Goal: Information Seeking & Learning: Learn about a topic

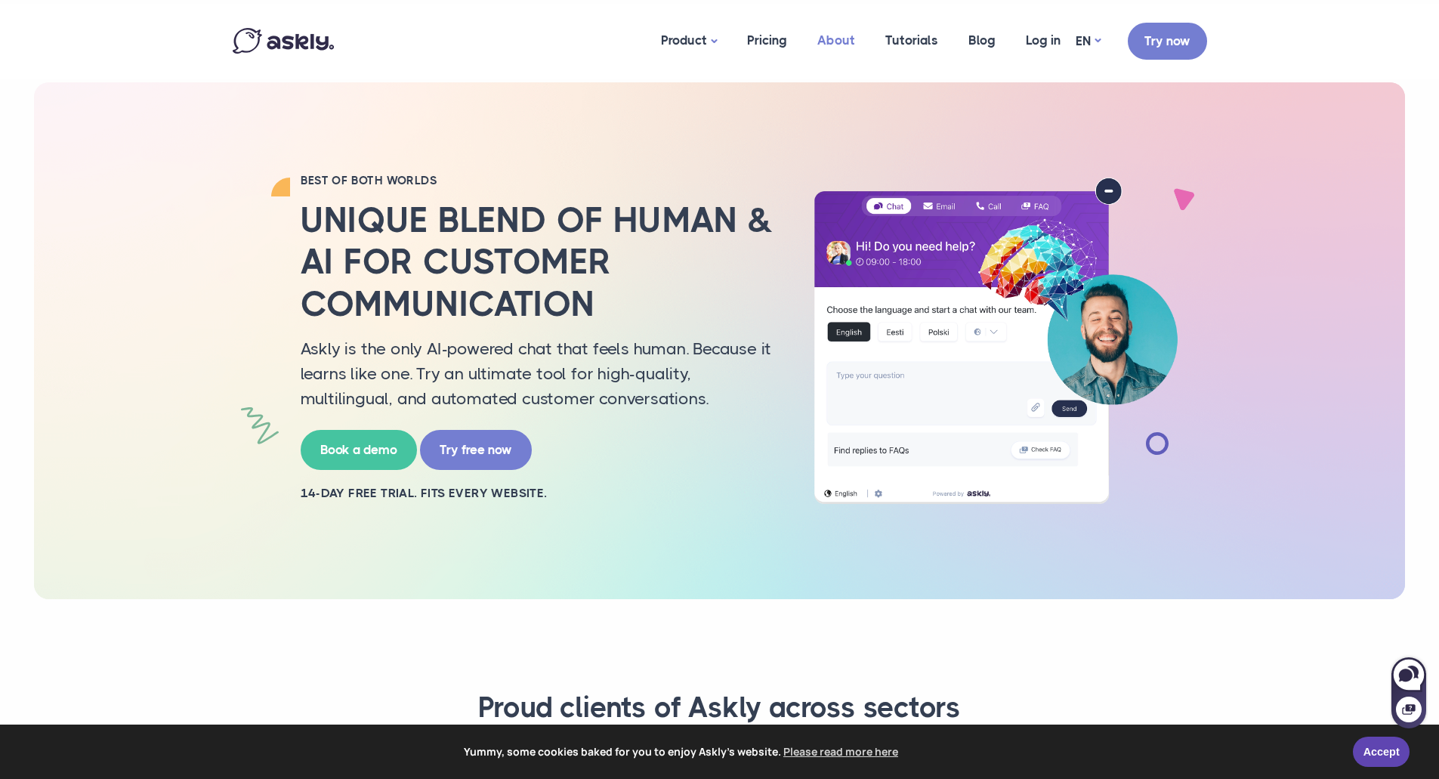
click at [843, 39] on link "About" at bounding box center [836, 40] width 68 height 73
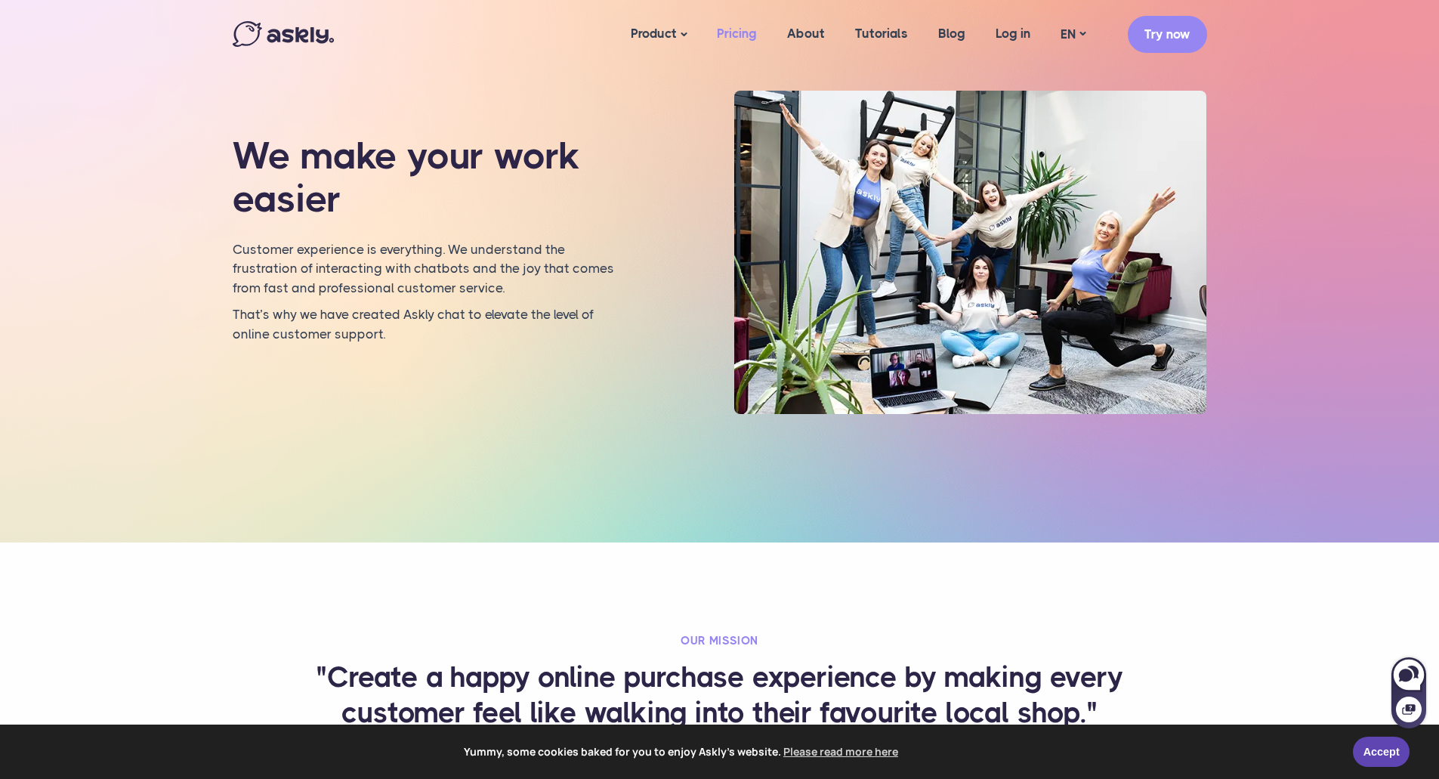
click at [746, 26] on link "Pricing" at bounding box center [737, 34] width 70 height 58
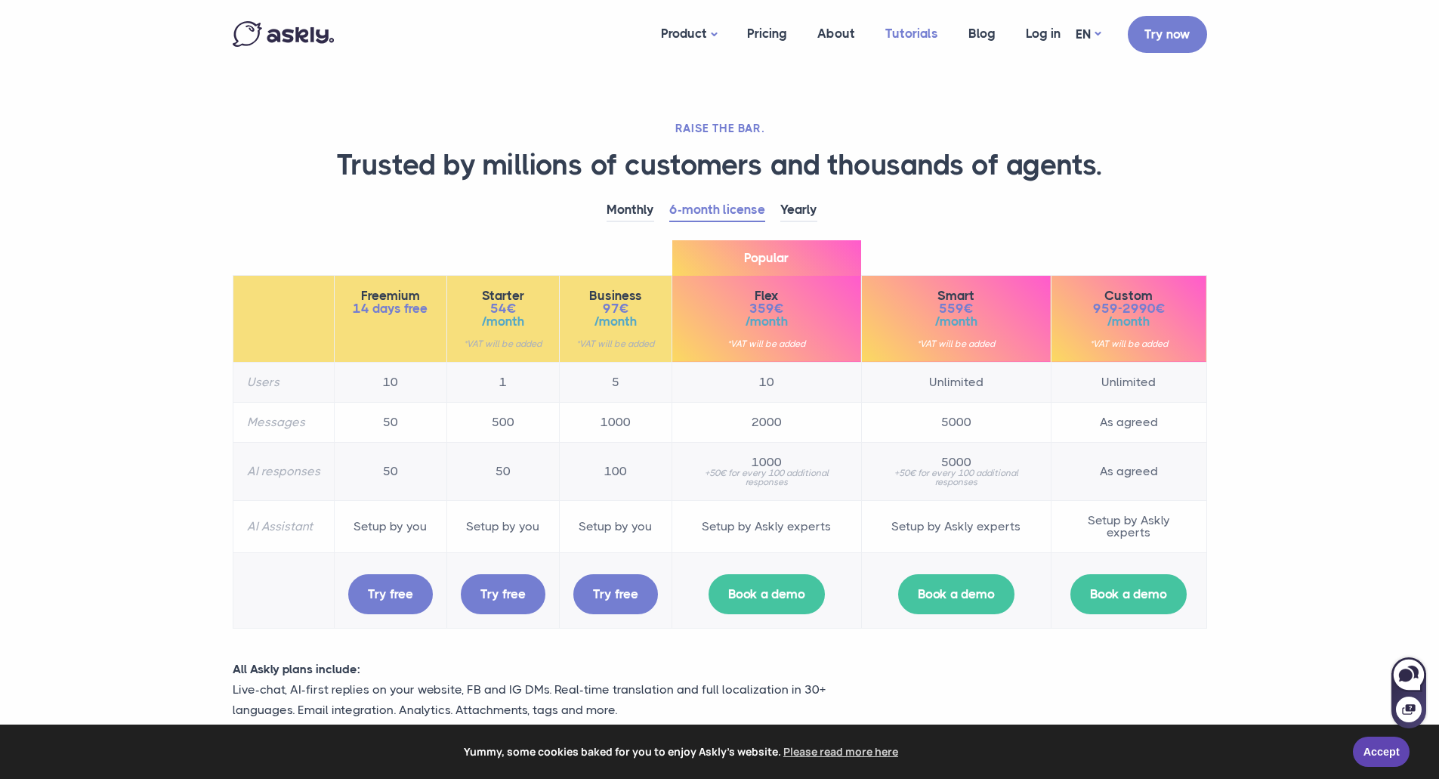
click at [919, 33] on link "Tutorials" at bounding box center [911, 34] width 83 height 58
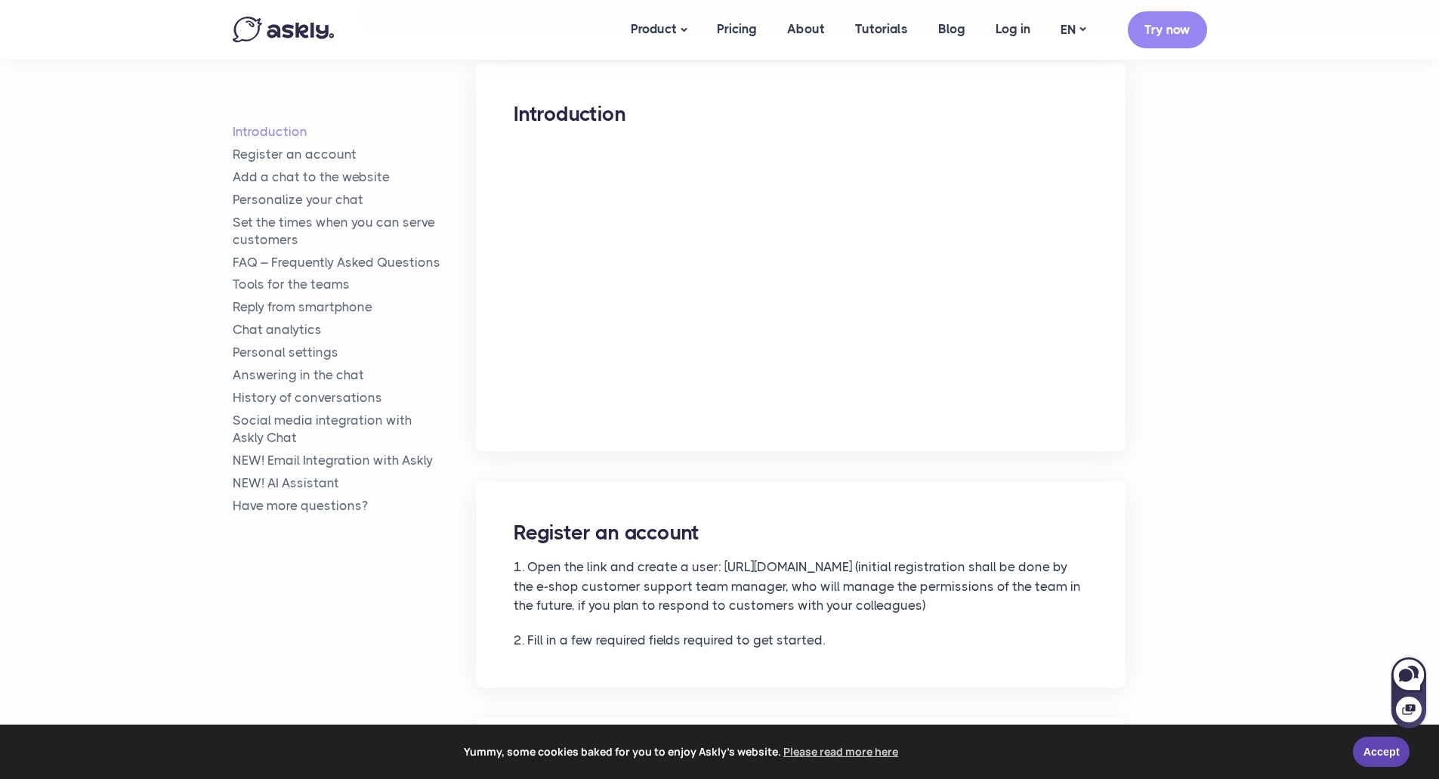
scroll to position [283, 0]
